Goal: Task Accomplishment & Management: Manage account settings

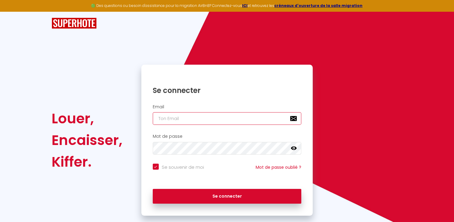
click at [171, 115] on input "email" at bounding box center [227, 118] width 149 height 13
type input "w"
checkbox input "true"
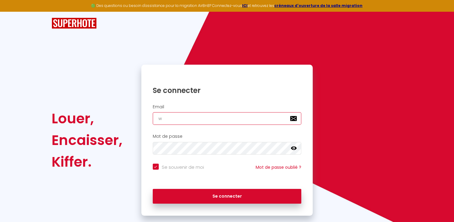
type input "wi"
checkbox input "true"
type input "wil"
checkbox input "true"
type input "wilf"
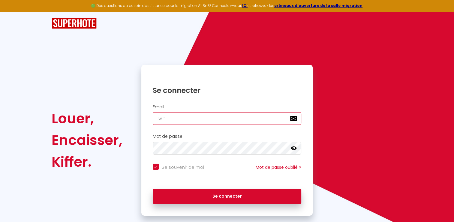
checkbox input "true"
type input "wilfr"
checkbox input "true"
type input "wilfri"
checkbox input "true"
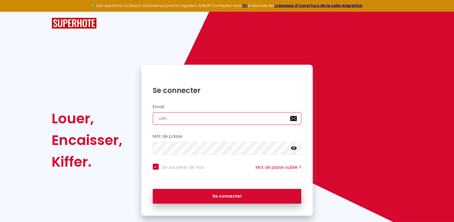
type input "wilfrie"
checkbox input "true"
type input "[PERSON_NAME]"
checkbox input "true"
type input "[PERSON_NAME]"
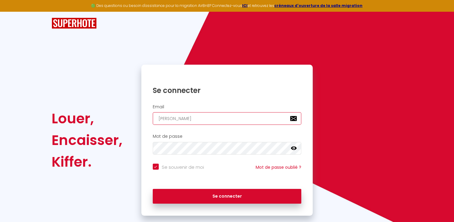
checkbox input "true"
type input "wilfried_0"
checkbox input "true"
type input "wilfried_06"
checkbox input "true"
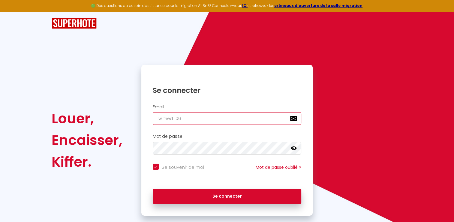
type input "wilfried_06@"
checkbox input "true"
type input "wilfried_06@l"
checkbox input "true"
type input "wilfried_06@li"
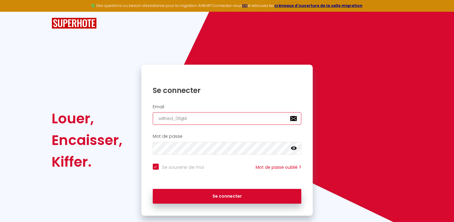
checkbox input "true"
type input "wilfried_06@liv"
checkbox input "true"
type input "wilfried_06@live"
checkbox input "true"
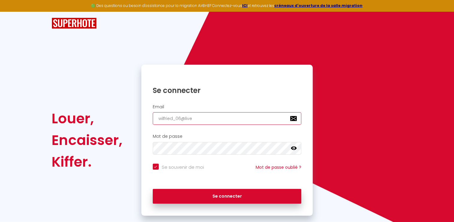
type input "wilfried_06@live."
checkbox input "true"
type input "wilfried_06@live.f"
checkbox input "true"
type input "[EMAIL_ADDRESS][DOMAIN_NAME]"
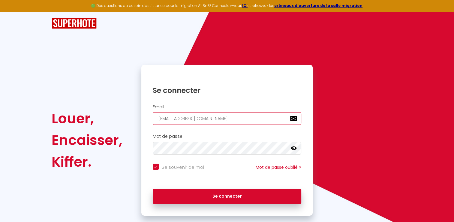
checkbox input "true"
type input "[EMAIL_ADDRESS][DOMAIN_NAME]"
click at [295, 145] on icon at bounding box center [294, 148] width 6 height 6
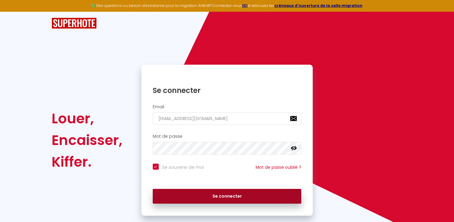
click at [205, 193] on button "Se connecter" at bounding box center [227, 195] width 149 height 15
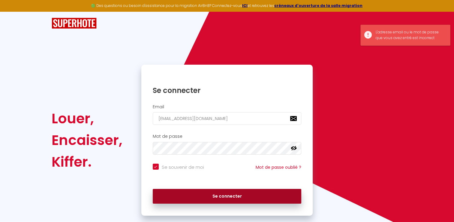
click at [221, 193] on button "Se connecter" at bounding box center [227, 195] width 149 height 15
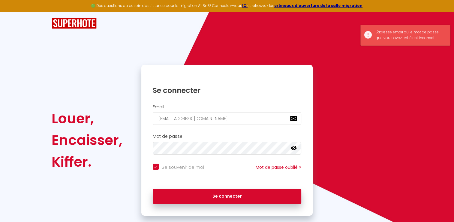
click at [231, 188] on div "Se connecter" at bounding box center [227, 194] width 172 height 18
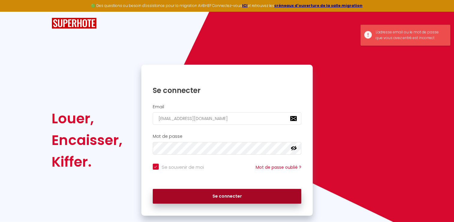
click at [221, 195] on button "Se connecter" at bounding box center [227, 195] width 149 height 15
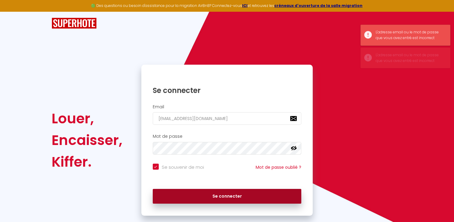
click at [221, 195] on button "Se connecter" at bounding box center [227, 195] width 149 height 15
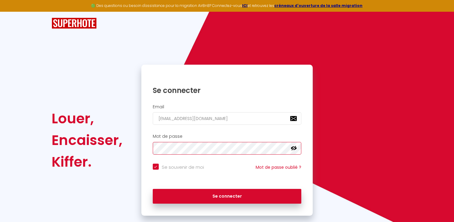
click at [153, 188] on button "Se connecter" at bounding box center [227, 195] width 149 height 15
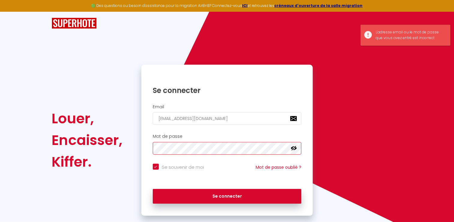
click at [153, 188] on button "Se connecter" at bounding box center [227, 195] width 149 height 15
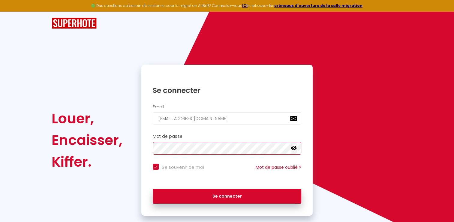
click at [153, 188] on button "Se connecter" at bounding box center [227, 195] width 149 height 15
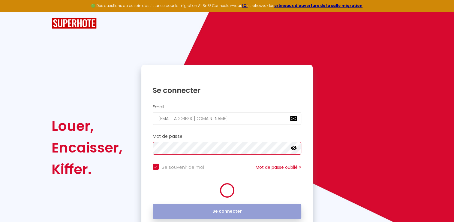
checkbox input "true"
